Goal: Information Seeking & Learning: Learn about a topic

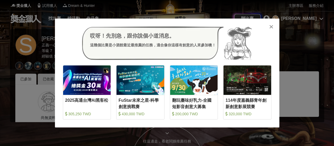
click at [272, 26] on icon at bounding box center [272, 26] width 4 height 5
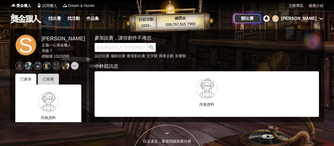
click at [52, 79] on div "已收藏" at bounding box center [48, 79] width 21 height 11
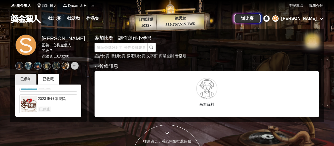
click at [34, 99] on div at bounding box center [29, 104] width 16 height 16
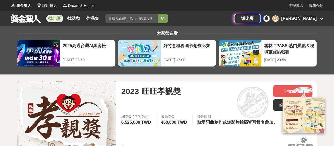
click at [321, 18] on icon at bounding box center [322, 18] width 4 height 4
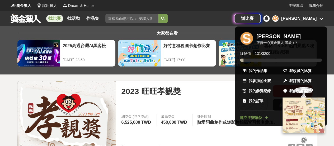
click at [203, 24] on div at bounding box center [167, 73] width 334 height 146
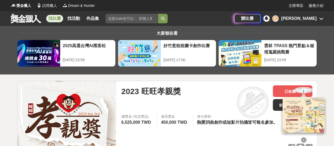
click at [61, 19] on link "找比賽" at bounding box center [54, 18] width 17 height 7
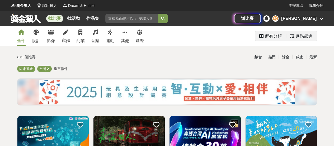
click at [269, 38] on div "所有分類" at bounding box center [273, 36] width 17 height 11
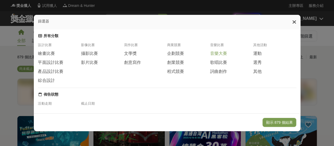
click at [216, 56] on span "音樂大賽" at bounding box center [218, 54] width 17 height 6
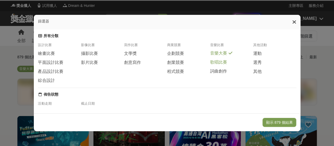
click at [215, 62] on span "歌唱比賽" at bounding box center [218, 62] width 17 height 6
click at [217, 72] on span "詞曲創作" at bounding box center [218, 71] width 17 height 6
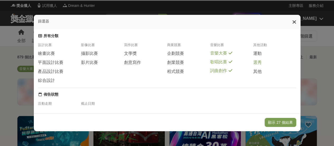
click at [258, 64] on span "選秀" at bounding box center [257, 63] width 8 height 6
click at [133, 54] on span "文學獎" at bounding box center [130, 54] width 13 height 6
click at [136, 63] on span "創意寫作" at bounding box center [132, 62] width 17 height 6
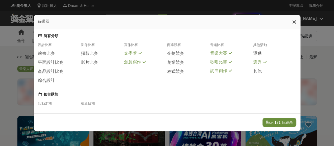
click at [281, 122] on button "顯示 171 個結果" at bounding box center [280, 122] width 34 height 9
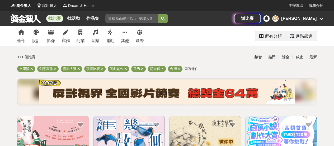
click at [313, 35] on div "進階篩選" at bounding box center [301, 36] width 31 height 10
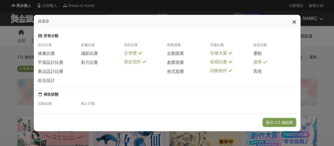
click at [84, 109] on div "截止日期" at bounding box center [102, 105] width 43 height 8
drag, startPoint x: 296, startPoint y: 20, endPoint x: 115, endPoint y: 77, distance: 189.7
click at [295, 21] on icon at bounding box center [295, 21] width 4 height 5
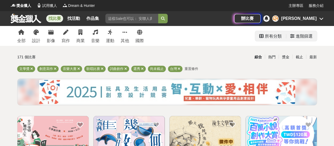
click at [300, 36] on div "進階篩選" at bounding box center [304, 36] width 17 height 11
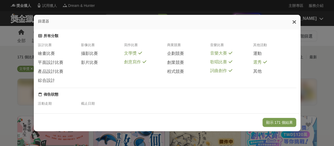
click at [135, 56] on span "文學獎" at bounding box center [130, 53] width 13 height 6
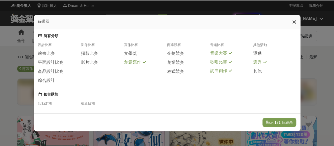
click at [136, 62] on span "創意寫作" at bounding box center [132, 62] width 17 height 6
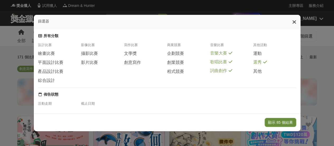
click at [275, 120] on button "顯示 85 個結果" at bounding box center [280, 122] width 31 height 9
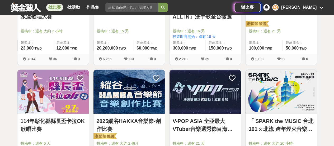
scroll to position [79, 0]
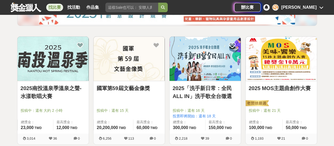
click at [44, 88] on link "2025南投溫泉季溫泉之聲-水漾歌唱大賽" at bounding box center [53, 92] width 65 height 16
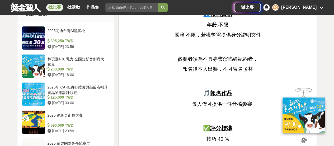
scroll to position [502, 0]
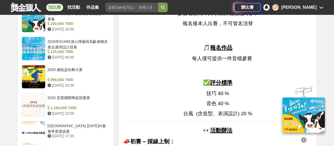
click at [222, 48] on u "報名作品" at bounding box center [221, 47] width 22 height 6
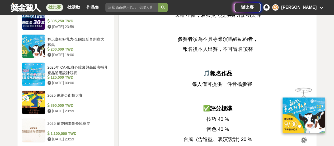
scroll to position [449, 0]
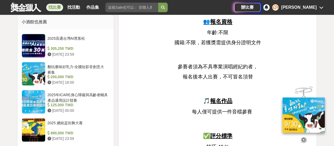
click at [220, 100] on u "報名作品" at bounding box center [221, 100] width 22 height 6
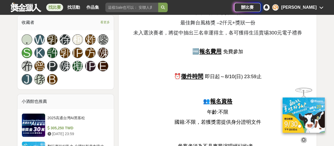
click at [205, 53] on u "報名費用" at bounding box center [211, 51] width 22 height 6
click at [200, 76] on u "徵件時間" at bounding box center [192, 76] width 22 height 6
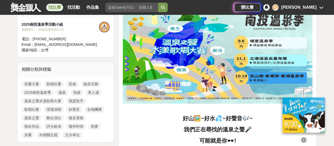
scroll to position [132, 0]
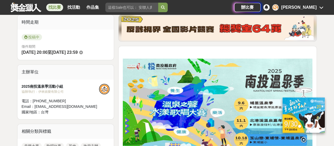
drag, startPoint x: 248, startPoint y: 98, endPoint x: 235, endPoint y: 107, distance: 16.3
click at [249, 98] on img at bounding box center [218, 111] width 190 height 107
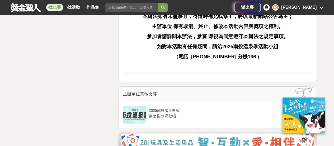
scroll to position [925, 0]
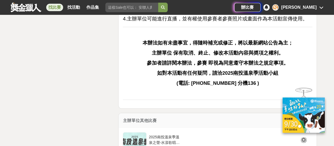
click at [212, 81] on strong "(電話: [PHONE_NUMBER] 分機136 )" at bounding box center [218, 83] width 82 height 6
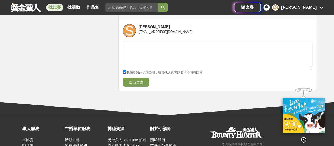
scroll to position [872, 0]
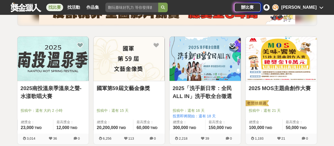
scroll to position [106, 0]
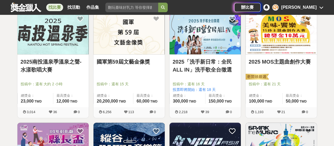
click at [128, 62] on link "國軍第59屆文藝金像獎" at bounding box center [129, 62] width 65 height 8
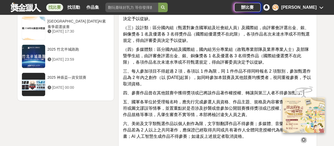
scroll to position [635, 0]
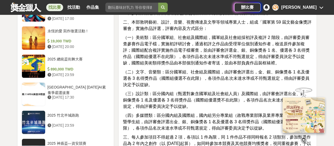
click at [304, 138] on icon at bounding box center [304, 140] width 6 height 6
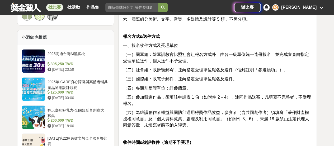
scroll to position [397, 0]
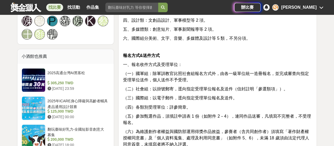
click at [161, 70] on p "（一）國軍組：除軍訓教官比照社會組報名方式外，由各一級單位統一造冊報名，並完成審查向指定受理單位送件，個人送件不予受理。" at bounding box center [218, 76] width 190 height 13
drag, startPoint x: 157, startPoint y: 83, endPoint x: 185, endPoint y: 84, distance: 28.0
click at [201, 86] on span "（二）社會組：以掛號郵寄，逕向指定受理單位報名及送件（信封註明「參選類項」）。" at bounding box center [205, 88] width 165 height 4
click at [185, 86] on span "（二）社會組：以掛號郵寄，逕向指定受理單位報名及送件（信封註明「參選類項」）。" at bounding box center [205, 88] width 165 height 4
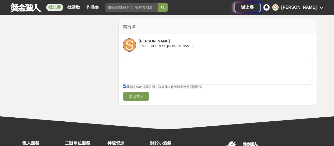
scroll to position [952, 0]
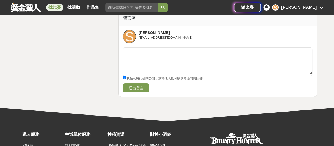
click at [126, 76] on span "我願意將此提問公開，讓其他人也可以參考提問與回答" at bounding box center [164, 78] width 76 height 4
click at [126, 76] on input "我願意將此提問公開，讓其他人也可以參考提問與回答" at bounding box center [124, 77] width 3 height 3
checkbox input "false"
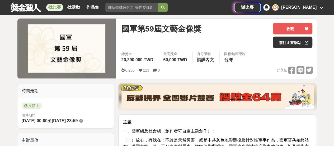
scroll to position [74, 0]
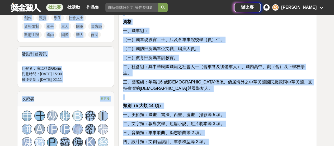
drag, startPoint x: 123, startPoint y: 18, endPoint x: 192, endPoint y: 141, distance: 141.5
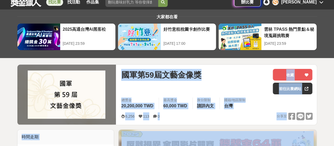
scroll to position [0, 0]
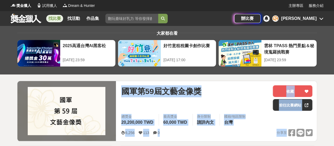
click at [249, 97] on div "國軍第59屆文藝金像獎" at bounding box center [195, 97] width 148 height 25
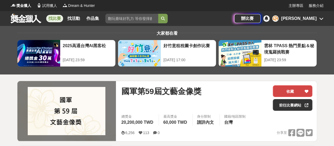
click at [311, 90] on button "收藏" at bounding box center [293, 91] width 40 height 12
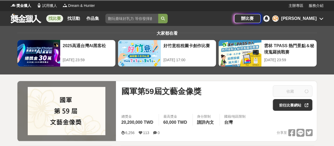
click at [314, 16] on div "[PERSON_NAME]" at bounding box center [299, 18] width 35 height 6
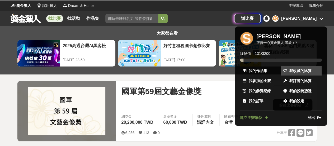
click at [302, 74] on link "我收藏的比賽" at bounding box center [301, 71] width 41 height 10
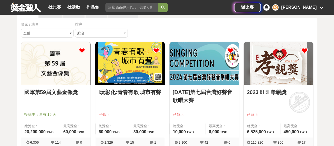
scroll to position [53, 0]
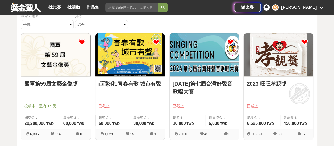
click at [128, 133] on icon at bounding box center [127, 133] width 3 height 3
drag, startPoint x: 153, startPoint y: 52, endPoint x: 136, endPoint y: 56, distance: 17.4
click at [136, 56] on img at bounding box center [130, 54] width 70 height 43
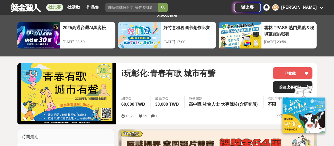
scroll to position [26, 0]
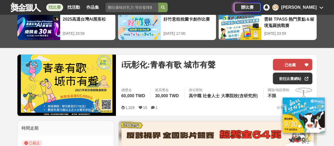
click at [301, 65] on button "已收藏" at bounding box center [293, 65] width 40 height 12
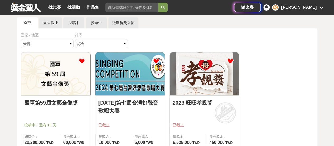
scroll to position [53, 0]
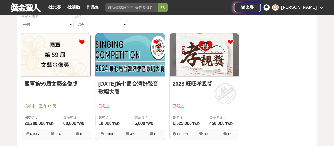
click at [134, 56] on img at bounding box center [130, 54] width 70 height 43
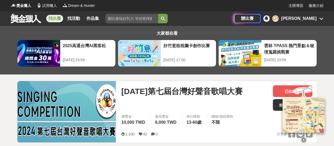
click at [284, 88] on div at bounding box center [304, 113] width 53 height 57
drag, startPoint x: 305, startPoint y: 138, endPoint x: 300, endPoint y: 134, distance: 6.0
click at [305, 138] on icon at bounding box center [304, 139] width 6 height 6
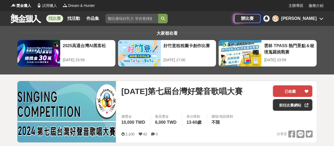
click at [285, 92] on button "已收藏" at bounding box center [293, 91] width 40 height 12
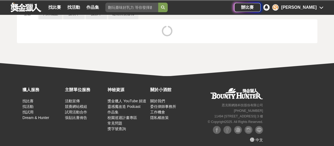
scroll to position [47, 0]
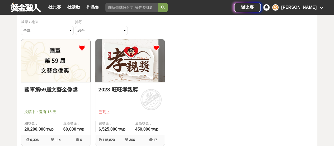
click at [135, 56] on img at bounding box center [130, 60] width 70 height 43
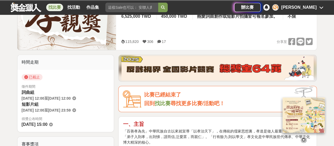
scroll to position [26, 0]
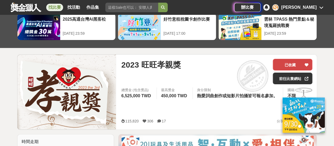
click at [295, 63] on button "已收藏" at bounding box center [293, 65] width 40 height 12
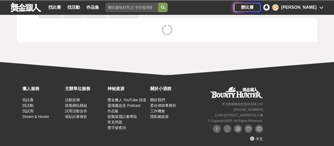
scroll to position [47, 0]
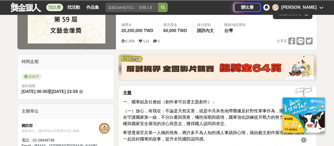
scroll to position [159, 0]
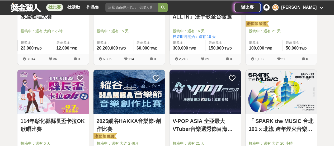
scroll to position [106, 0]
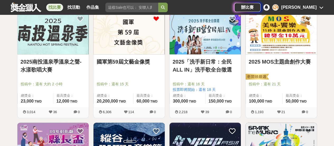
click at [222, 63] on link "2025「洗手新日常：全民 ALL IN」洗手歌全台徵選" at bounding box center [205, 66] width 65 height 16
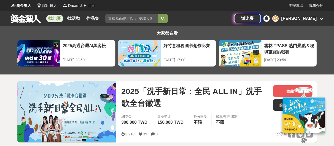
click at [302, 18] on div "[PERSON_NAME]" at bounding box center [299, 18] width 35 height 6
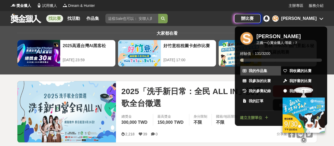
click at [263, 72] on span "我的作品集" at bounding box center [258, 71] width 19 height 6
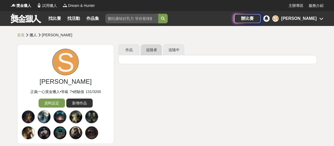
click at [153, 48] on link "追隨者" at bounding box center [151, 49] width 21 height 11
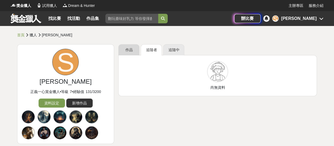
click at [135, 49] on link "作品" at bounding box center [128, 49] width 21 height 11
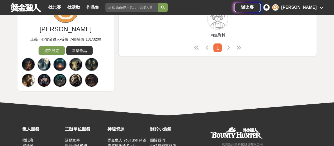
scroll to position [53, 0]
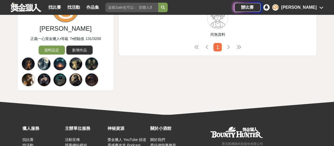
click at [63, 65] on div at bounding box center [59, 63] width 13 height 13
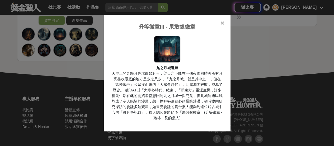
scroll to position [95, 0]
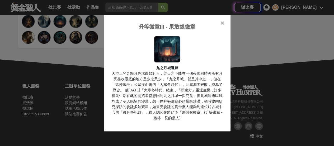
click at [228, 23] on div "升等徽章III - 果敢銀徽章 九之月城遺跡 天空上的九顆月亮潔白如乳玉，普天之下能在一個夜晚同時將所有月亮盡收眼底的地方是少之又少，「九之月城」就是其中之一…" at bounding box center [167, 73] width 127 height 116
click at [225, 22] on div at bounding box center [222, 22] width 5 height 5
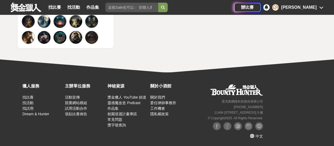
click at [72, 34] on div at bounding box center [75, 37] width 13 height 13
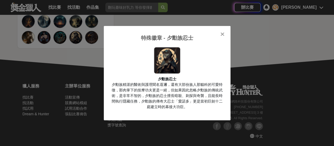
click at [223, 35] on icon at bounding box center [223, 33] width 4 height 5
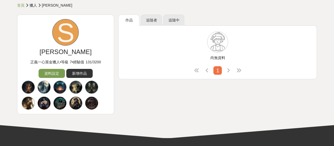
scroll to position [0, 0]
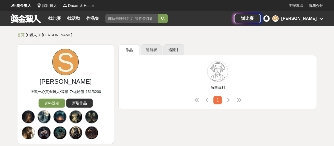
click at [317, 19] on div "S [PERSON_NAME]" at bounding box center [298, 18] width 51 height 6
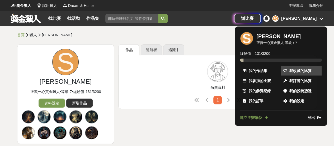
click at [297, 69] on span "我收藏的比賽" at bounding box center [301, 71] width 22 height 6
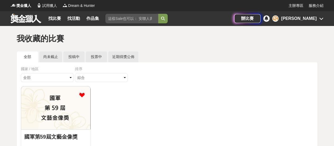
click at [51, 111] on img at bounding box center [56, 107] width 70 height 43
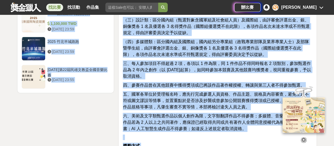
scroll to position [720, 0]
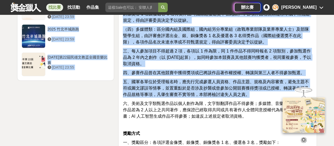
drag, startPoint x: 123, startPoint y: 90, endPoint x: 228, endPoint y: 112, distance: 107.4
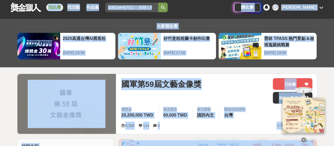
scroll to position [0, 0]
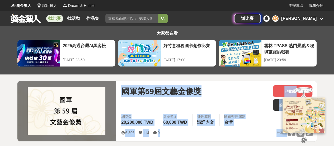
drag, startPoint x: 226, startPoint y: 93, endPoint x: 124, endPoint y: 89, distance: 102.6
copy div "lor45ipsumd sit ametco adi 17,716,251 ELI sedd 48,176 EIU temp inci ut/labo et …"
click at [206, 99] on div "國軍第59屆文藝金像獎" at bounding box center [195, 97] width 148 height 25
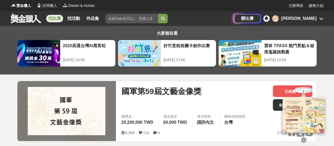
drag, startPoint x: 151, startPoint y: 91, endPoint x: 142, endPoint y: 91, distance: 9.0
click at [150, 91] on span "國軍第59屆文藝金像獎" at bounding box center [161, 91] width 80 height 12
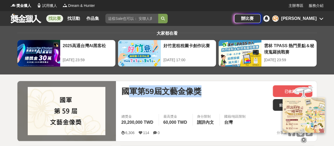
drag, startPoint x: 126, startPoint y: 88, endPoint x: 149, endPoint y: 90, distance: 23.4
click at [203, 91] on div "國軍第59屆文藝金像獎" at bounding box center [195, 91] width 148 height 12
drag, startPoint x: 120, startPoint y: 88, endPoint x: 210, endPoint y: 91, distance: 90.5
click at [210, 91] on div "國軍第59屆文藝金像獎 已收藏 前往比賽網站 總獎金 20,200,000 TWD 最高獎金 60,000 TWD 身分限制 請詳內文 國籍/地區限制 台灣 …" at bounding box center [217, 111] width 200 height 60
copy span "國軍第59屆文藝金像獎"
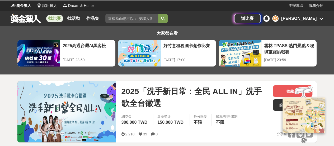
click at [52, 20] on link "找比賽" at bounding box center [54, 18] width 17 height 7
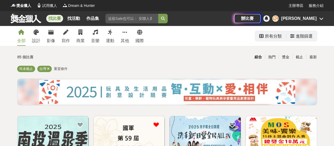
click at [277, 39] on div "所有分類" at bounding box center [273, 36] width 17 height 11
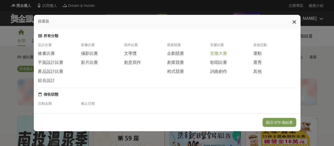
click at [214, 56] on span "音樂大賽" at bounding box center [218, 54] width 17 height 6
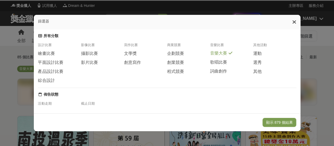
click at [216, 68] on div "歌唱比賽" at bounding box center [231, 63] width 43 height 9
click at [216, 73] on span "詞曲創作" at bounding box center [218, 71] width 17 height 6
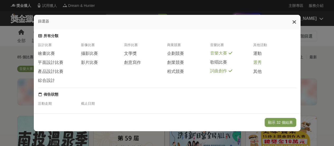
click at [257, 62] on span "選秀" at bounding box center [257, 63] width 8 height 6
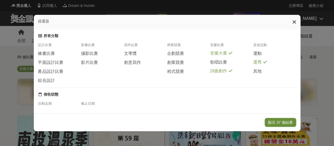
click at [282, 122] on button "顯示 37 個結果" at bounding box center [280, 122] width 31 height 9
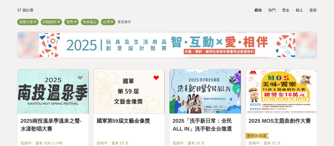
scroll to position [132, 0]
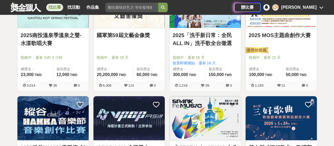
click at [278, 37] on link "2025 MOS主題曲創作大賽" at bounding box center [281, 35] width 65 height 8
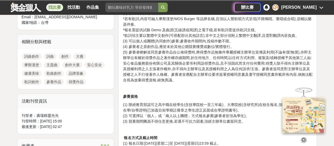
scroll to position [264, 0]
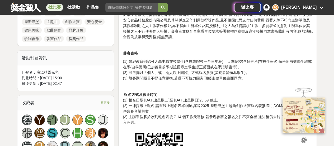
click at [305, 138] on icon at bounding box center [304, 140] width 6 height 6
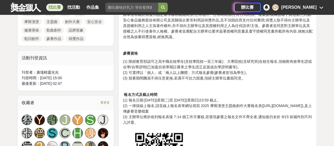
scroll to position [370, 0]
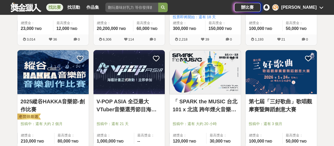
scroll to position [212, 0]
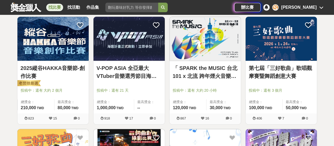
click at [56, 66] on link "2025縱谷HAKKA音樂節-創作比賽" at bounding box center [53, 72] width 65 height 16
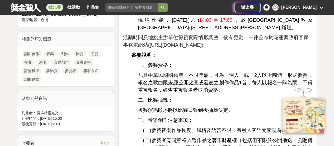
scroll to position [238, 0]
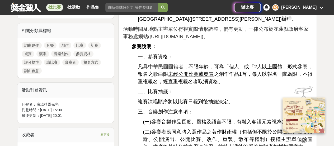
drag, startPoint x: 304, startPoint y: 135, endPoint x: 301, endPoint y: 133, distance: 3.2
click at [302, 137] on icon at bounding box center [304, 140] width 6 height 6
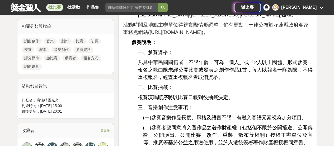
scroll to position [317, 0]
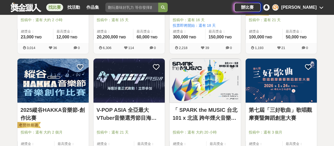
scroll to position [185, 0]
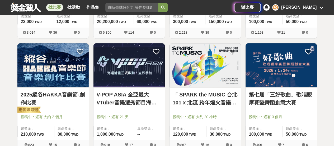
click at [141, 95] on link "V-POP ASIA 全亞最大VTuber音樂選秀節目海選計畫" at bounding box center [129, 98] width 65 height 16
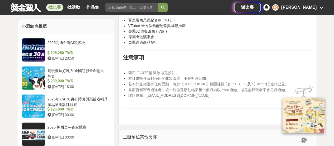
scroll to position [423, 0]
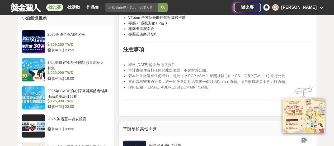
click at [167, 81] on span "書面資料審查通過者，統一於徵選活動結束後一個月內以email通知。徵選無錄取者不會另行通知。" at bounding box center [208, 81] width 160 height 4
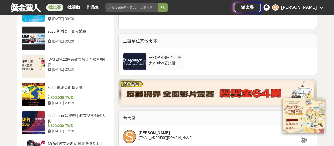
scroll to position [529, 0]
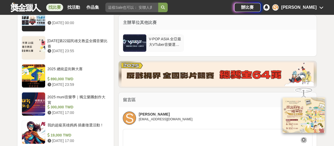
click at [164, 43] on div "V-POP ASIA 全亞最大VTuber音樂選秀節目海選計畫" at bounding box center [165, 41] width 33 height 10
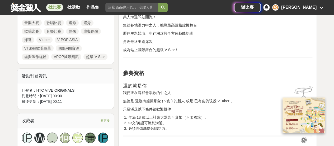
scroll to position [185, 0]
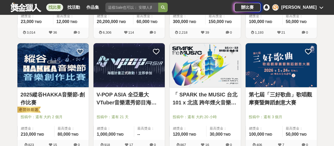
click at [213, 102] on link "「 SPARK the MUSIC 台北101 x 北流 跨年煙火音樂徵選計畫 」" at bounding box center [205, 98] width 65 height 16
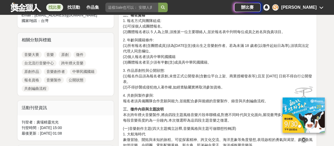
scroll to position [264, 0]
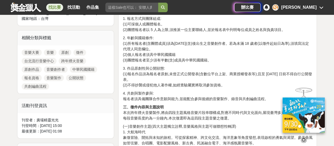
drag, startPoint x: 141, startPoint y: 41, endPoint x: 197, endPoint y: 47, distance: 56.1
click at [197, 47] on p "2. 年齡與國籍條件: (1)所有報名者(含團體成員)須為[DATE](含)後出生之音樂創作者。若為未滿 18 歲者(以徵件起始日為準),須填寫法定代理人同意…" at bounding box center [218, 49] width 190 height 28
click at [233, 52] on p "2. 年齡與國籍條件: (1)所有報名者(含團體成員)須為[DATE](含)後出生之音樂創作者。若為未滿 18 歲者(以徵件起始日為準),須填寫法定代理人同意…" at bounding box center [218, 49] width 190 height 28
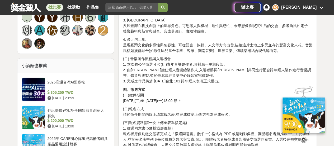
scroll to position [423, 0]
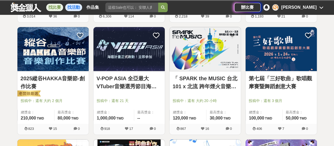
scroll to position [185, 0]
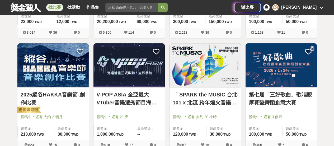
drag, startPoint x: 305, startPoint y: 115, endPoint x: 297, endPoint y: 109, distance: 9.6
click at [301, 111] on div "第七屆「三好歌曲」歌唱觀摩賽暨舞蹈創意大賽 投稿中：還有 3 個月 總獎金： 100,000 100,000 TWD 最高獎金： 50,000 TWD" at bounding box center [281, 113] width 71 height 52
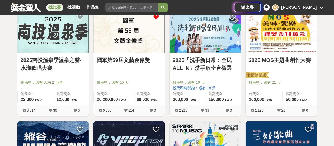
scroll to position [26, 0]
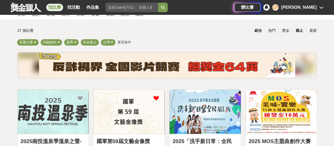
click at [299, 31] on div "截止" at bounding box center [300, 30] width 14 height 9
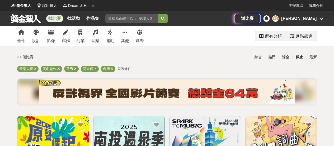
click at [271, 36] on div "所有分類" at bounding box center [273, 36] width 17 height 11
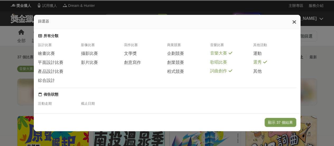
click at [228, 63] on span at bounding box center [230, 61] width 4 height 4
click at [284, 123] on button "顯示 37 個結果" at bounding box center [280, 122] width 31 height 9
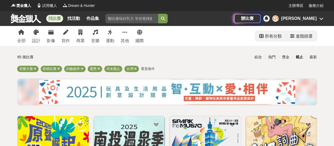
click at [271, 37] on div "所有分類" at bounding box center [273, 36] width 17 height 11
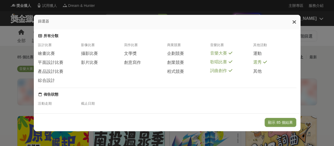
click at [296, 20] on icon at bounding box center [295, 21] width 4 height 5
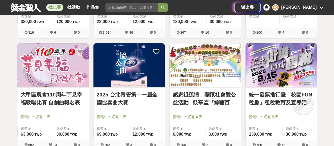
scroll to position [106, 0]
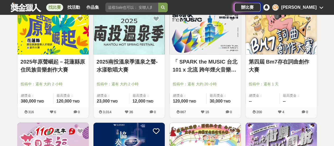
click at [277, 62] on link "第四屆 Bm7存在詞曲創作大賽" at bounding box center [281, 66] width 65 height 16
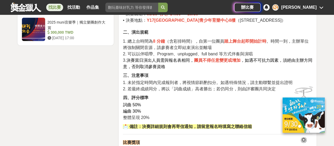
scroll to position [608, 0]
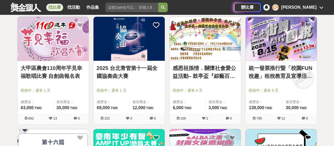
scroll to position [291, 0]
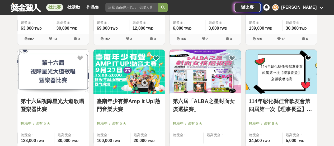
click at [122, 101] on link "臺南年少有聲Amp It Up!熱門音樂大賽" at bounding box center [129, 105] width 65 height 16
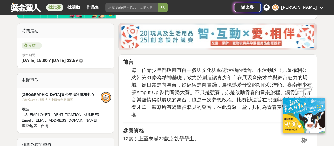
scroll to position [185, 0]
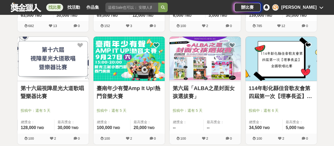
scroll to position [317, 0]
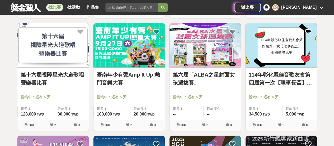
click at [278, 81] on link "114年彰化縣佳音歌友會第四屆第一次【理事長盃】全國歌唱比賽" at bounding box center [281, 79] width 65 height 16
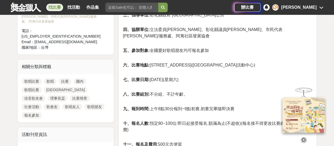
scroll to position [264, 0]
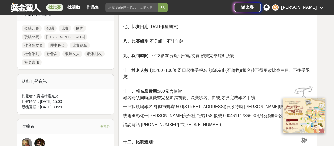
click at [157, 104] on span "一律採現場報名,外縣市郵寄:500[STREET_ADDRESS](行政特助:[PERSON_NAME]收)" at bounding box center [204, 106] width 162 height 4
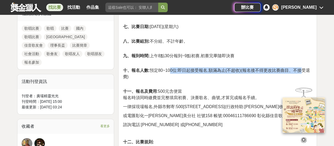
drag, startPoint x: 170, startPoint y: 60, endPoint x: 304, endPoint y: 64, distance: 133.6
click at [304, 64] on div "[DATE]彰化縣佳音歌友會第四屆第一次【理事長盃】全國歌唱比賽簡章 一、主旨: 為配合社會風氣、提倡正當娛樂休閒活動、促進祥和社會、以歌會友。 二、主辦單位…" at bounding box center [218, 117] width 190 height 399
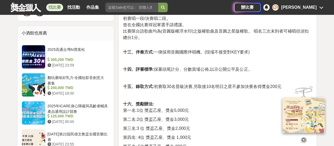
scroll to position [423, 0]
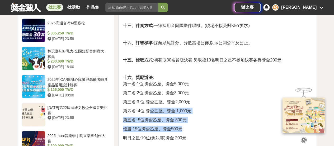
drag, startPoint x: 183, startPoint y: 120, endPoint x: 149, endPoint y: 103, distance: 38.5
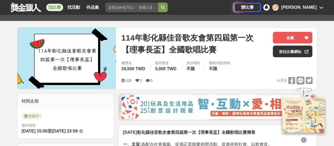
scroll to position [53, 0]
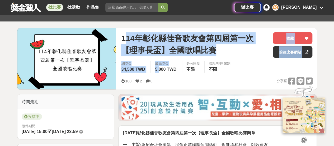
drag, startPoint x: 127, startPoint y: 38, endPoint x: 158, endPoint y: 70, distance: 43.8
click at [158, 70] on div "[DATE]彰化縣佳音歌友會第四屆第一次【理事長盃】全國歌唱比賽 收藏 前往比賽網站 總獎金 34,500 TWD 最高獎金 5,000 TWD 身分限制 不…" at bounding box center [217, 58] width 200 height 61
click at [303, 38] on button "收藏" at bounding box center [293, 38] width 40 height 12
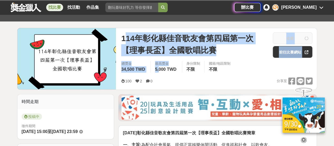
click at [134, 39] on span "114年彰化縣佳音歌友會第四屆第一次【理事長盃】全國歌唱比賽" at bounding box center [195, 44] width 148 height 24
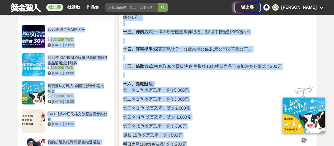
scroll to position [456, 0]
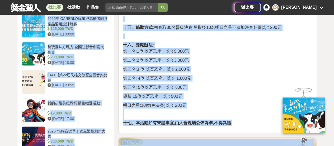
drag, startPoint x: 123, startPoint y: 38, endPoint x: 238, endPoint y: 126, distance: 144.6
drag, startPoint x: 166, startPoint y: 70, endPoint x: 244, endPoint y: 90, distance: 81.3
click at [235, 115] on p "明日之星:10位(免決賽)獎金 200元 十七、本活動如有未盡事宜,由大會現場公佈為準,不得異議" at bounding box center [218, 114] width 190 height 24
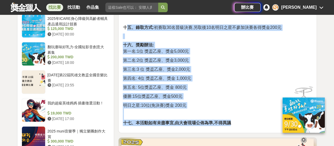
drag, startPoint x: 234, startPoint y: 116, endPoint x: 127, endPoint y: 24, distance: 141.7
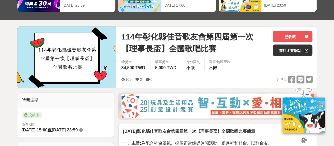
scroll to position [0, 0]
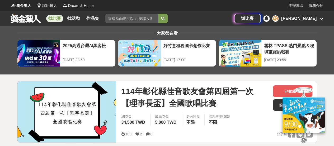
click at [124, 90] on span "114年彰化縣佳音歌友會第四屆第一次【理事長盃】全國歌唱比賽" at bounding box center [195, 97] width 148 height 24
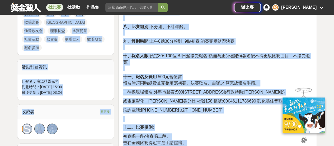
scroll to position [304, 0]
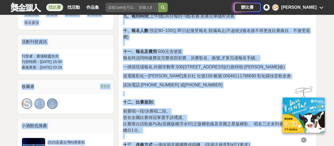
drag, startPoint x: 120, startPoint y: 89, endPoint x: 251, endPoint y: 135, distance: 138.8
click at [255, 140] on div "[DATE]彰化縣佳音歌友會第四屆第一次【理事長盃】全國歌唱比賽 已收藏 前往比賽網站 總獎金 34,500 TWD 最高獎金 5,000 TWD 身分限制 …" at bounding box center [167, 127] width 309 height 701
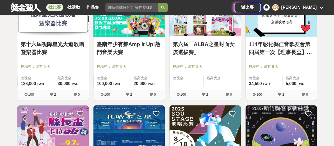
scroll to position [423, 0]
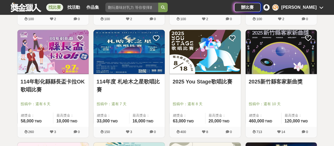
click at [61, 80] on link "114年彰化縣縣長盃卡拉OK歌唱比賽" at bounding box center [53, 85] width 65 height 16
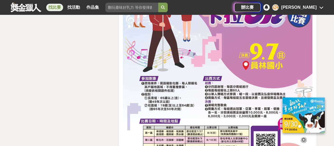
scroll to position [1005, 0]
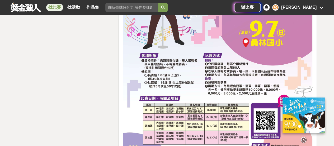
click at [303, 137] on icon at bounding box center [304, 139] width 6 height 6
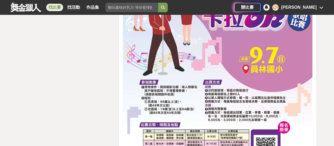
scroll to position [872, 0]
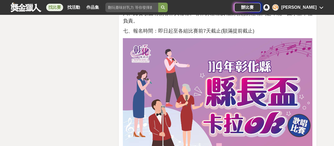
drag, startPoint x: 284, startPoint y: 99, endPoint x: 252, endPoint y: 76, distance: 38.9
drag, startPoint x: 268, startPoint y: 72, endPoint x: 255, endPoint y: 57, distance: 20.4
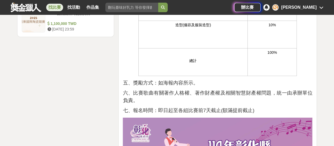
drag, startPoint x: 257, startPoint y: 63, endPoint x: 199, endPoint y: 39, distance: 62.6
drag, startPoint x: 170, startPoint y: 34, endPoint x: 267, endPoint y: 29, distance: 96.4
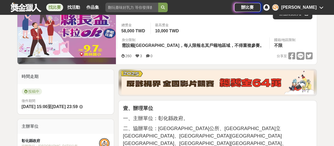
scroll to position [53, 0]
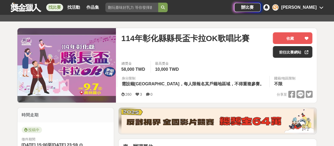
click at [126, 36] on span "114年彰化縣縣長盃卡拉OK歌唱比賽" at bounding box center [185, 38] width 128 height 12
click at [300, 38] on button "收藏" at bounding box center [293, 38] width 40 height 12
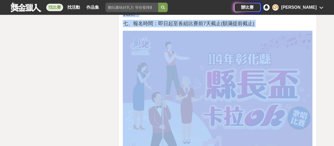
scroll to position [990, 0]
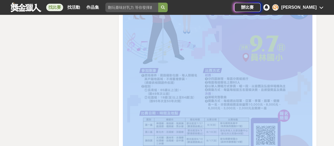
drag, startPoint x: 119, startPoint y: 39, endPoint x: 283, endPoint y: 62, distance: 166.1
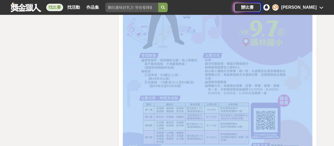
scroll to position [1016, 0]
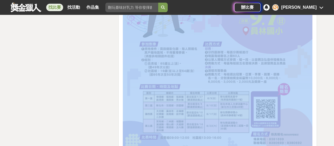
click at [282, 81] on img at bounding box center [218, 36] width 190 height 285
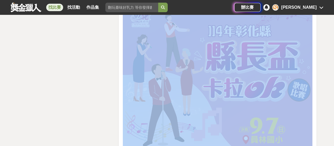
scroll to position [990, 0]
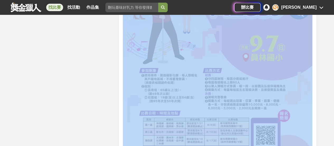
click at [234, 52] on img at bounding box center [218, 63] width 190 height 285
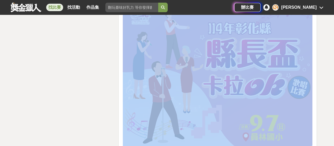
click at [261, 58] on img at bounding box center [218, 142] width 190 height 285
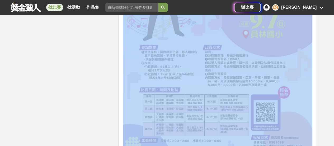
scroll to position [1043, 0]
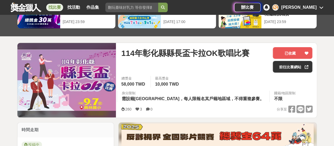
scroll to position [0, 0]
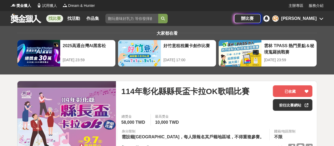
drag, startPoint x: 259, startPoint y: 98, endPoint x: 256, endPoint y: 104, distance: 7.0
drag, startPoint x: 253, startPoint y: 103, endPoint x: 128, endPoint y: 92, distance: 125.9
click at [147, 87] on span "114年彰化縣縣長盃卡拉OK歌唱比賽" at bounding box center [185, 91] width 128 height 12
click at [122, 89] on span "114年彰化縣縣長盃卡拉OK歌唱比賽" at bounding box center [185, 91] width 128 height 12
click at [281, 91] on button "已收藏" at bounding box center [293, 91] width 40 height 12
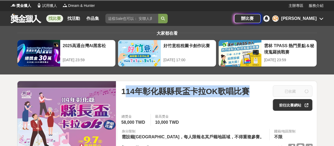
drag, startPoint x: 125, startPoint y: 90, endPoint x: 156, endPoint y: 107, distance: 35.3
click at [156, 107] on div "114年彰化縣縣長盃卡拉OK歌唱比賽" at bounding box center [195, 97] width 148 height 25
click at [127, 94] on span "114年彰化縣縣長盃卡拉OK歌唱比賽" at bounding box center [185, 91] width 128 height 12
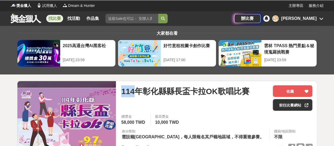
drag, startPoint x: 121, startPoint y: 90, endPoint x: 133, endPoint y: 94, distance: 13.5
click at [133, 94] on div "[DATE][GEOGRAPHIC_DATA]縣長盃[PERSON_NAME]OK歌唱比賽 收藏 前往比賽網站 總獎金 58,000 TWD 最高獎金 10,…" at bounding box center [217, 118] width 200 height 75
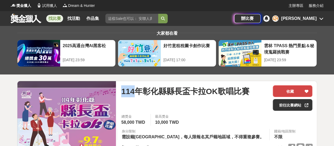
click at [293, 89] on button "收藏" at bounding box center [293, 91] width 40 height 12
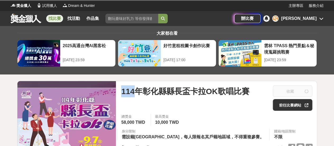
click at [133, 93] on span "114年彰化縣縣長盃卡拉OK歌唱比賽" at bounding box center [185, 91] width 128 height 12
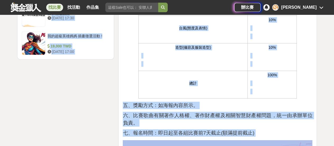
drag, startPoint x: 123, startPoint y: 88, endPoint x: 242, endPoint y: 102, distance: 120.3
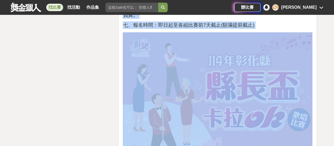
scroll to position [982, 0]
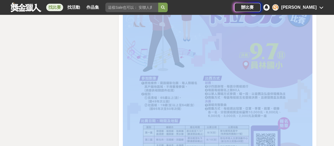
click at [241, 87] on img at bounding box center [218, 70] width 190 height 285
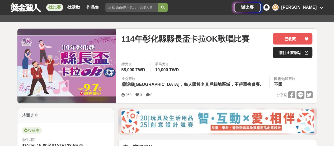
scroll to position [0, 0]
